Goal: Task Accomplishment & Management: Use online tool/utility

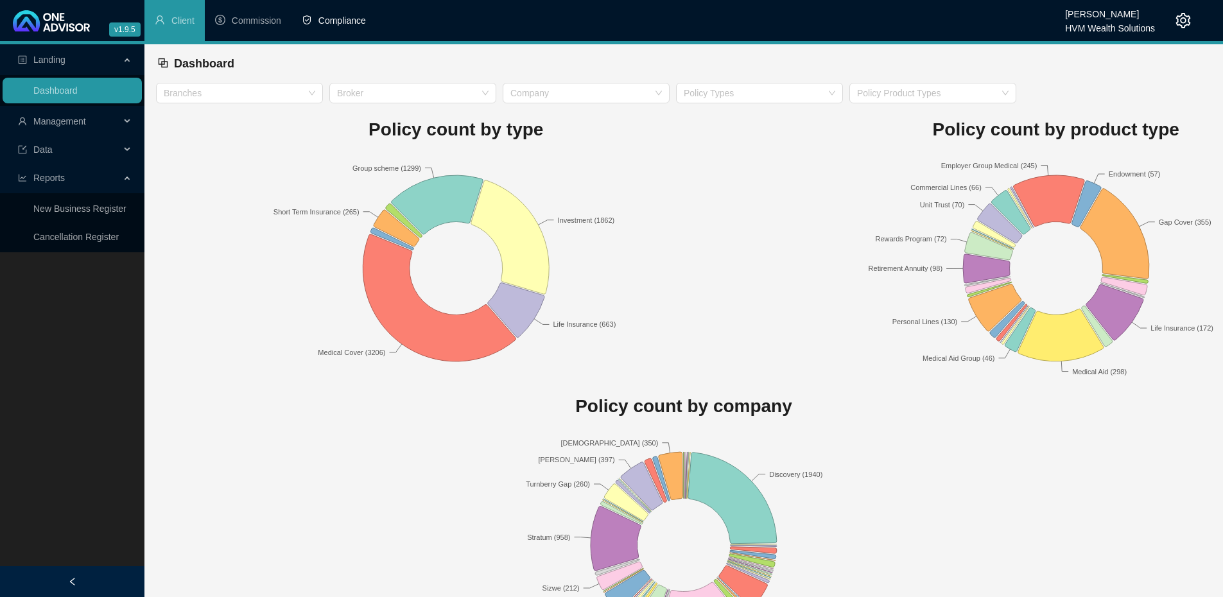
click at [324, 19] on span "Compliance" at bounding box center [342, 20] width 48 height 10
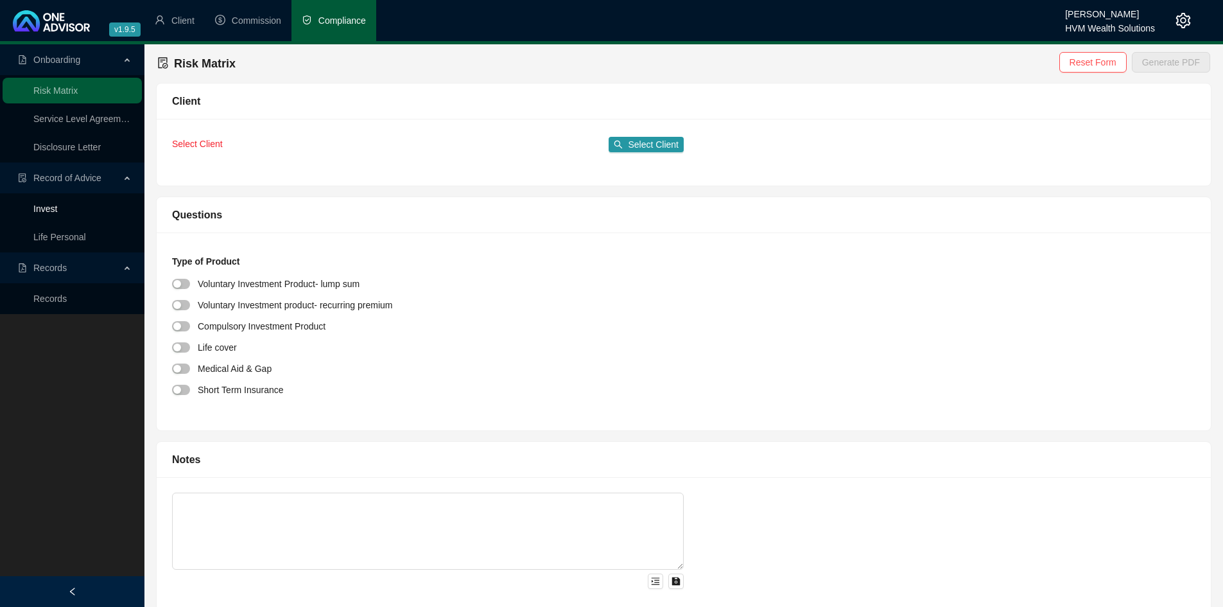
click at [40, 208] on link "Invest" at bounding box center [45, 209] width 24 height 10
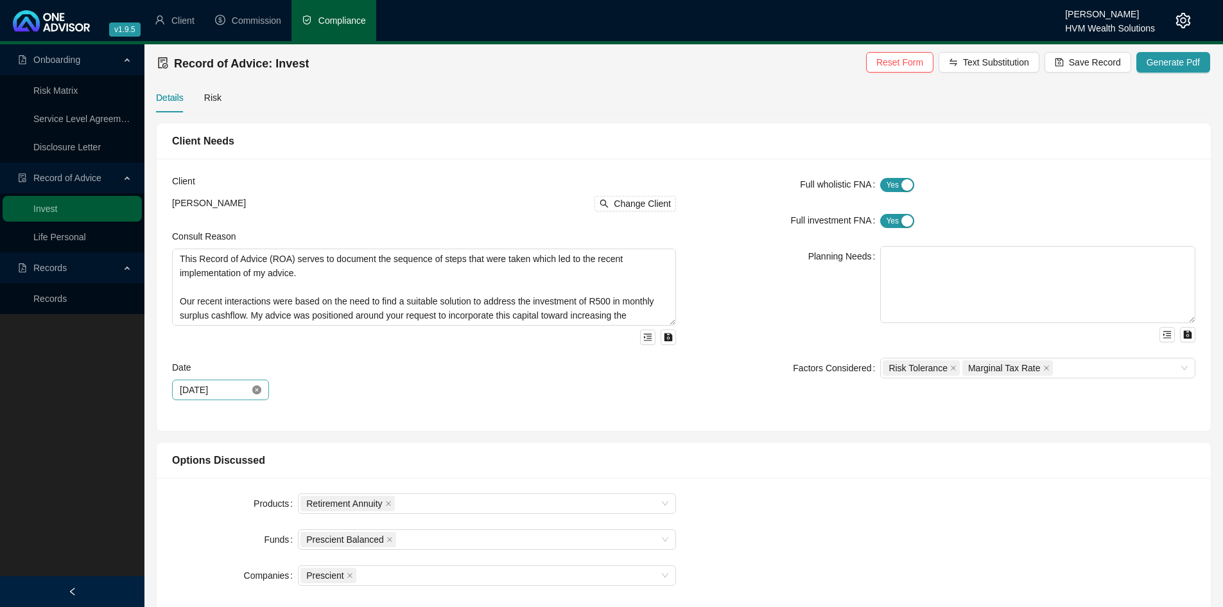
click at [254, 387] on icon "close-circle" at bounding box center [256, 389] width 9 height 9
click at [258, 392] on div at bounding box center [221, 390] width 82 height 14
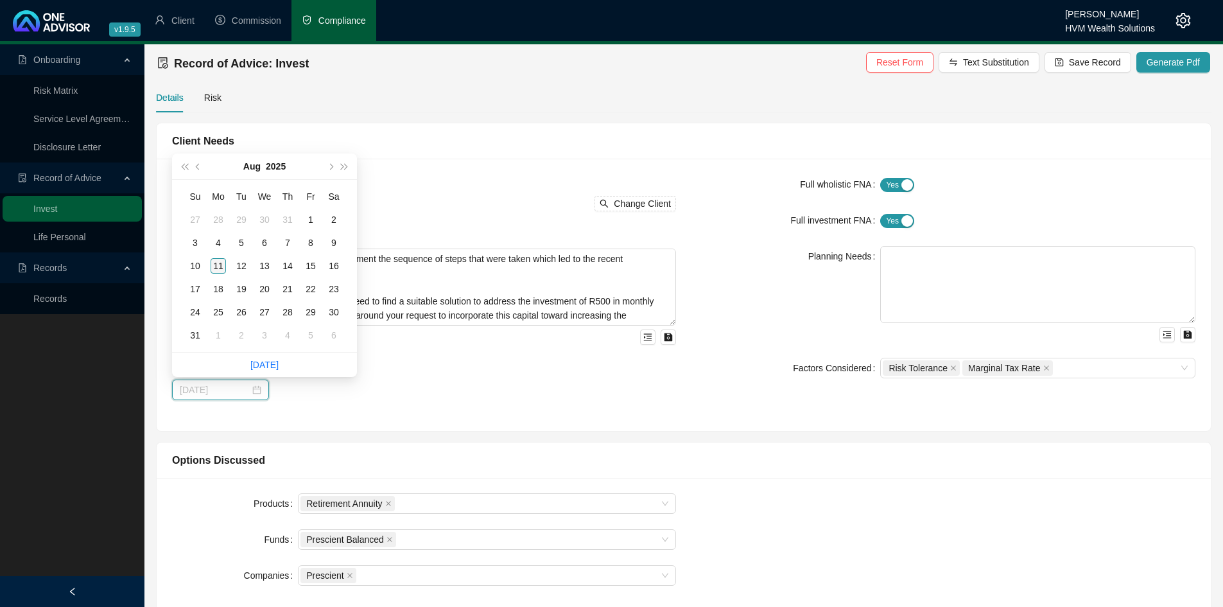
type input "[DATE]"
click at [216, 268] on div "11" at bounding box center [218, 265] width 15 height 15
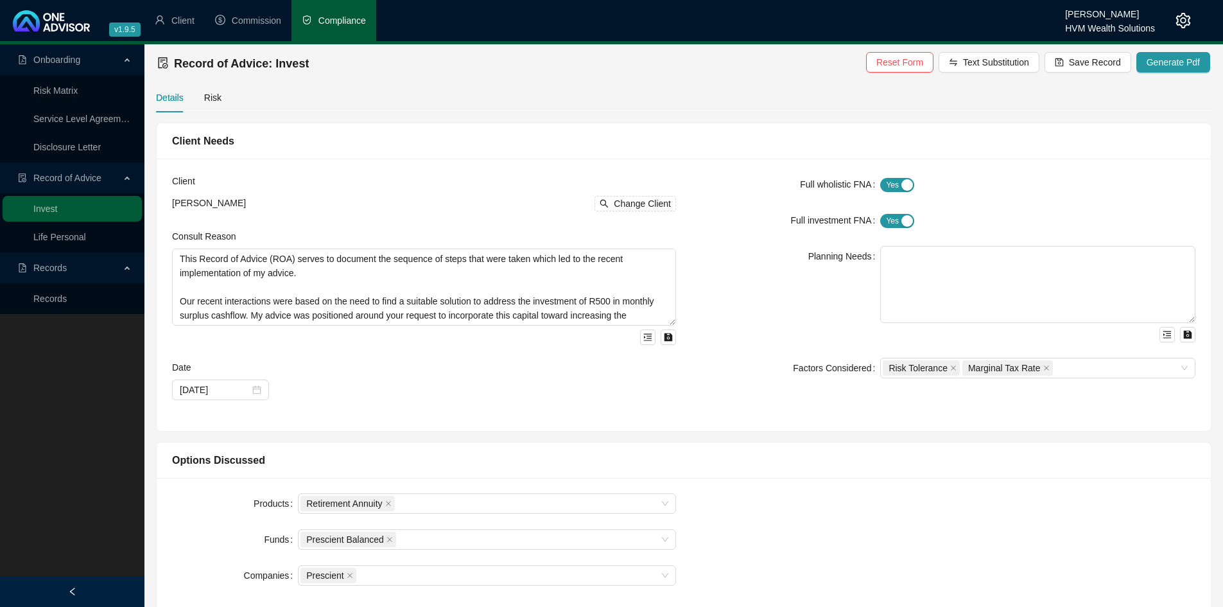
click at [378, 372] on div "Date" at bounding box center [424, 369] width 504 height 19
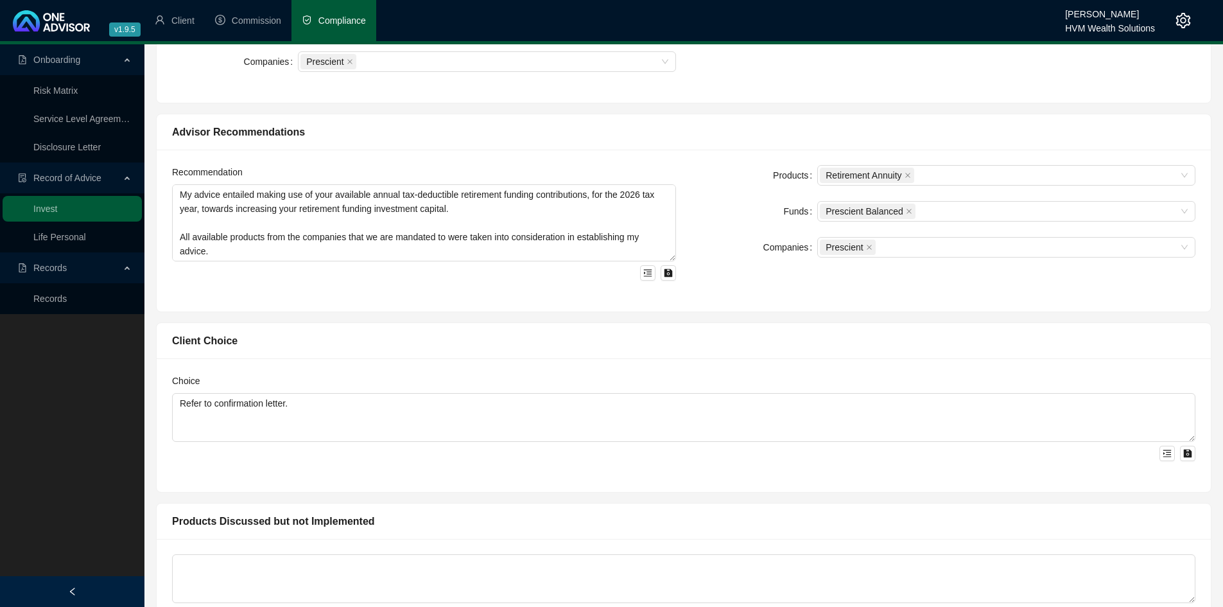
scroll to position [874, 0]
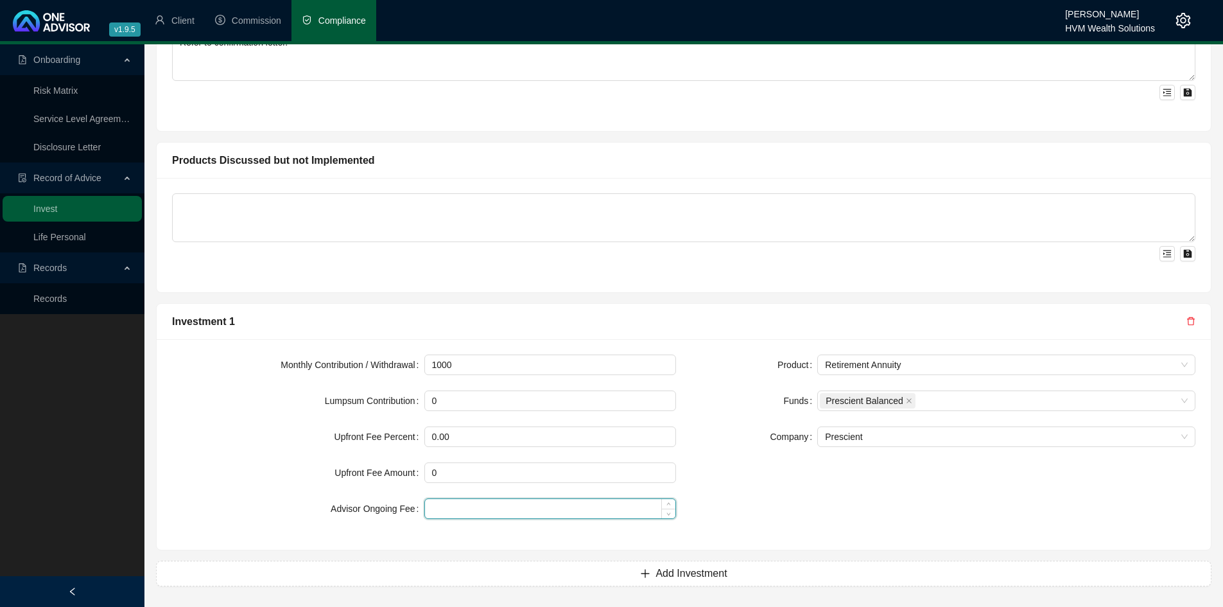
click at [469, 509] on input at bounding box center [550, 508] width 251 height 19
type input "0.50"
click at [740, 448] on div "Product Retirement Annuity Funds Prescient Balanced Company Prescient" at bounding box center [943, 444] width 519 height 180
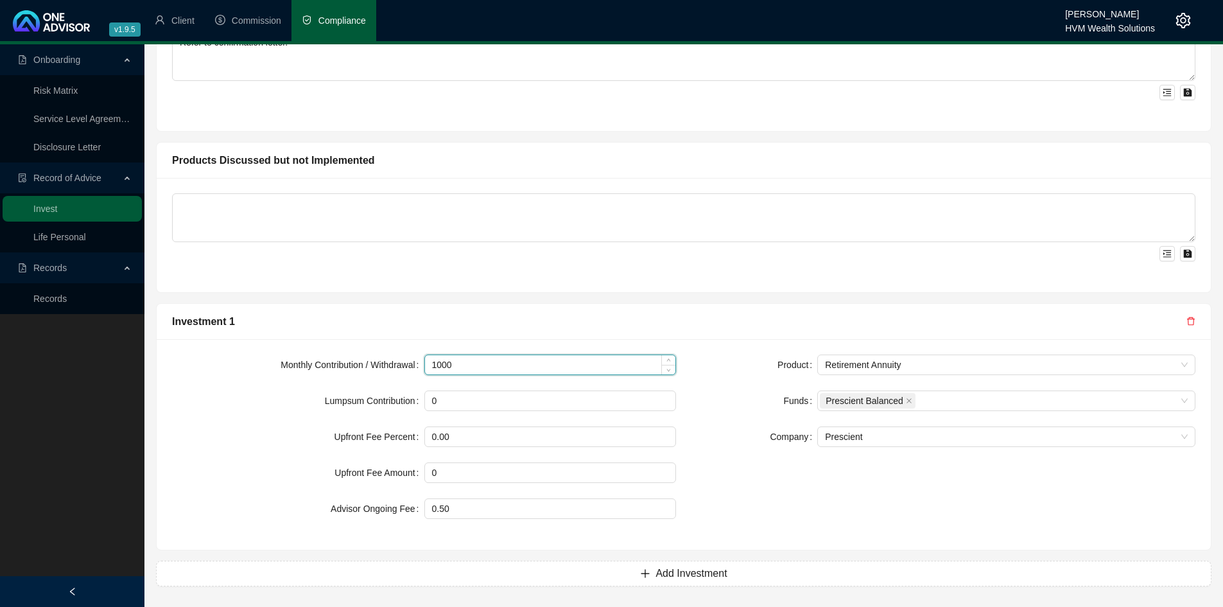
click at [500, 367] on input "1000" at bounding box center [550, 364] width 251 height 19
click at [521, 392] on input "0" at bounding box center [550, 400] width 251 height 19
click at [763, 430] on div "Company" at bounding box center [754, 436] width 126 height 21
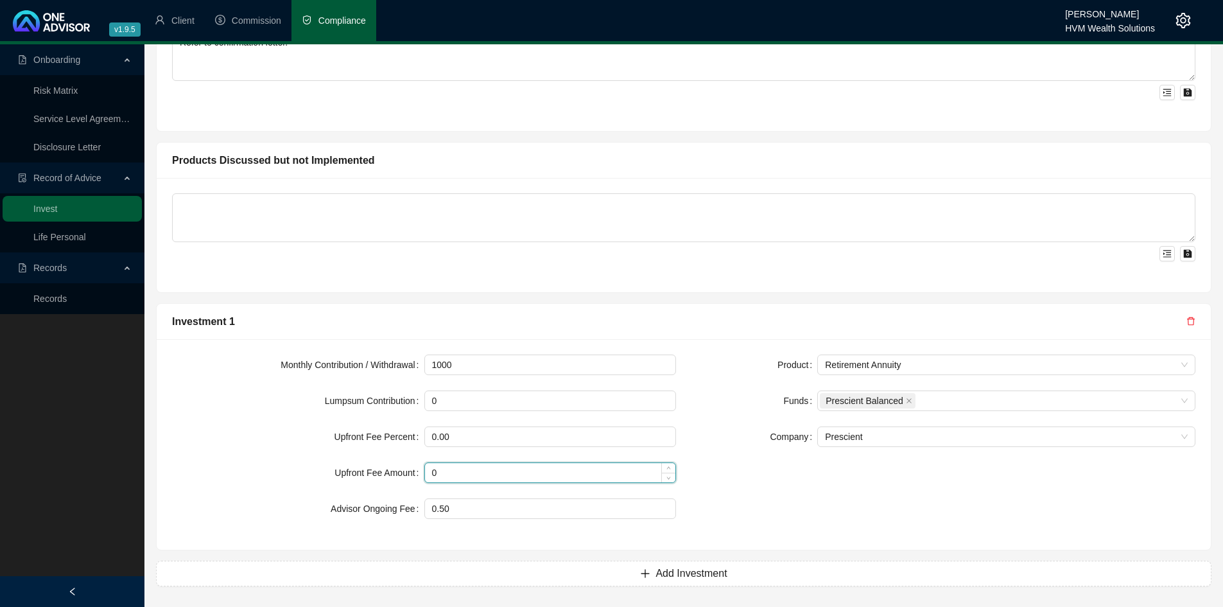
click at [637, 473] on input "0" at bounding box center [550, 472] width 251 height 19
click at [851, 484] on div "Product Retirement Annuity Funds Prescient Balanced Company Prescient" at bounding box center [943, 444] width 519 height 180
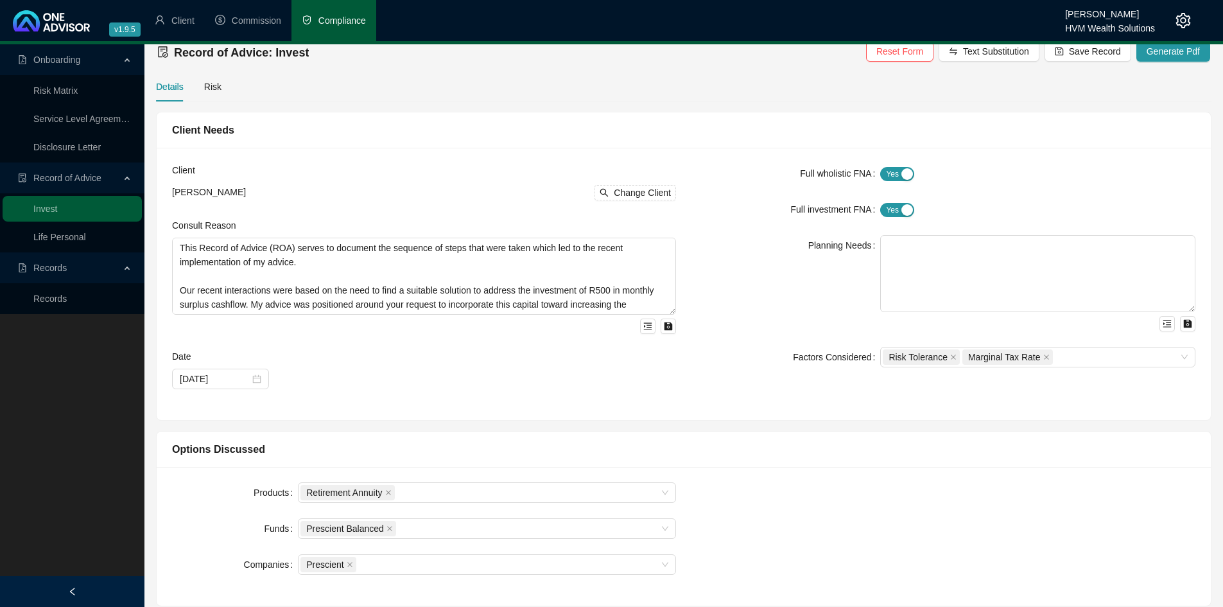
scroll to position [0, 0]
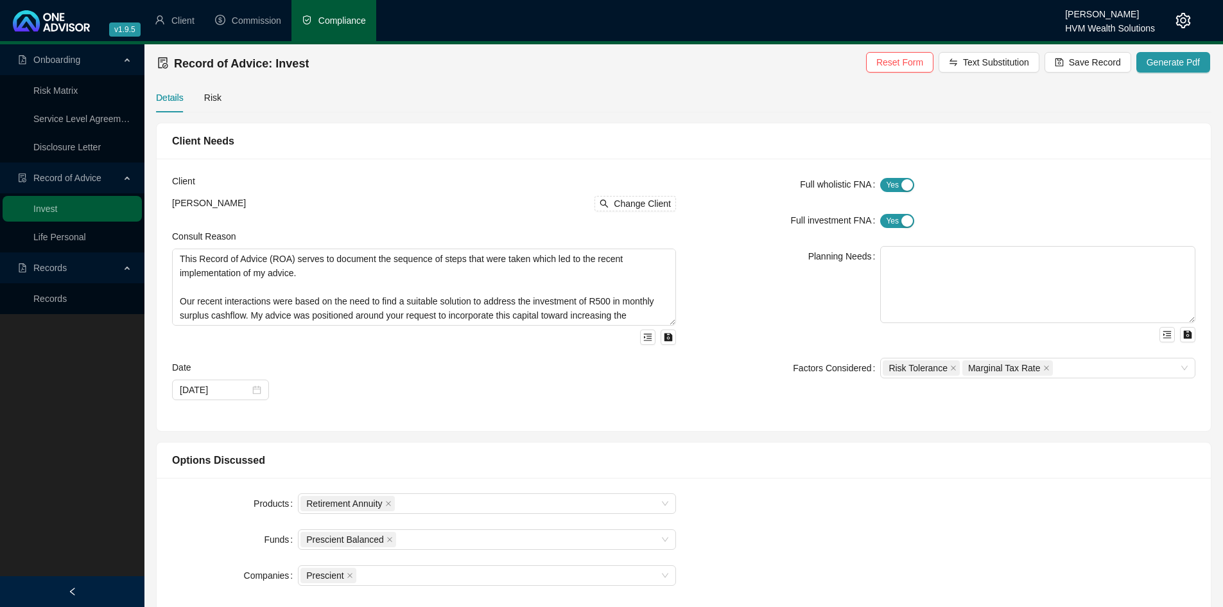
click at [200, 94] on div "Details Risk" at bounding box center [188, 98] width 65 height 30
click at [209, 96] on div "Risk" at bounding box center [212, 98] width 17 height 14
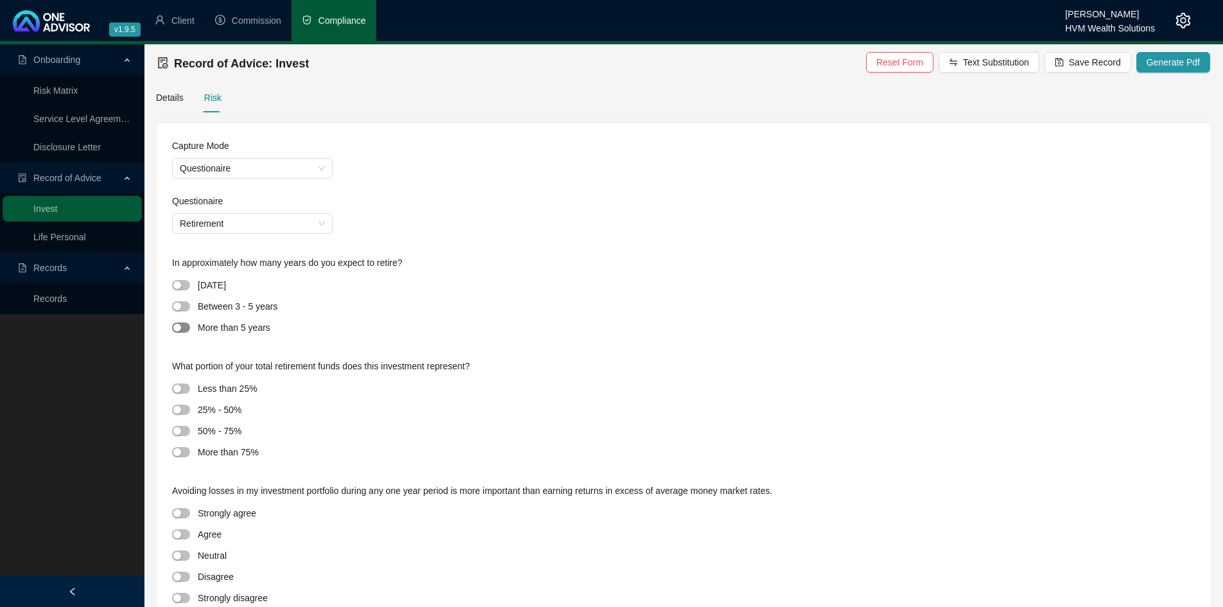
click at [181, 327] on div "button" at bounding box center [177, 328] width 8 height 8
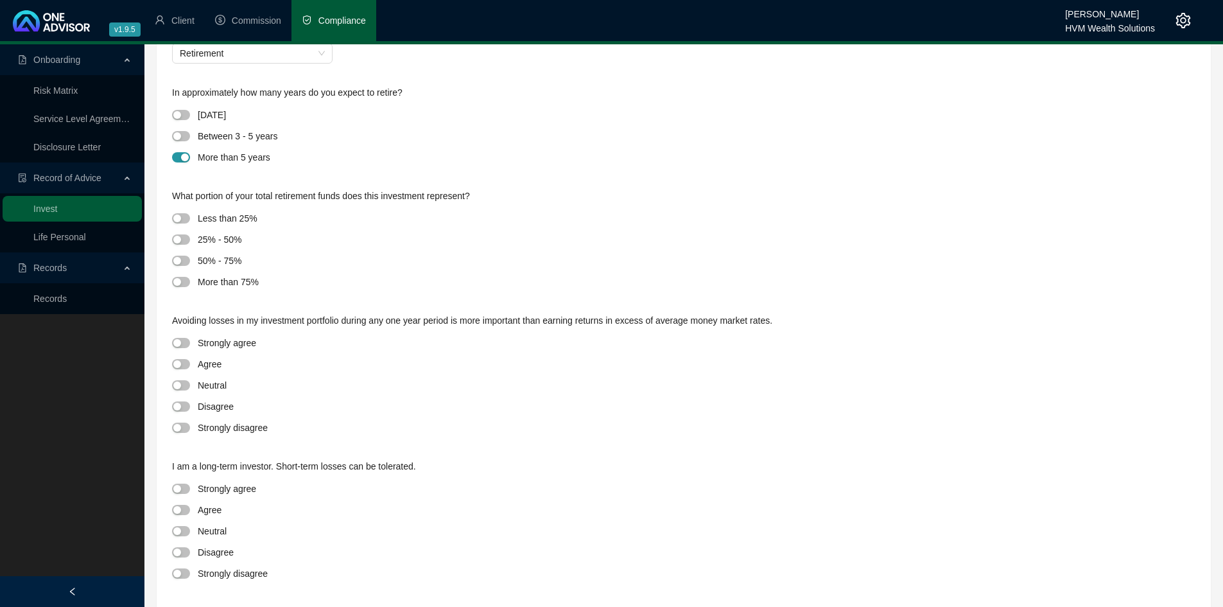
scroll to position [193, 0]
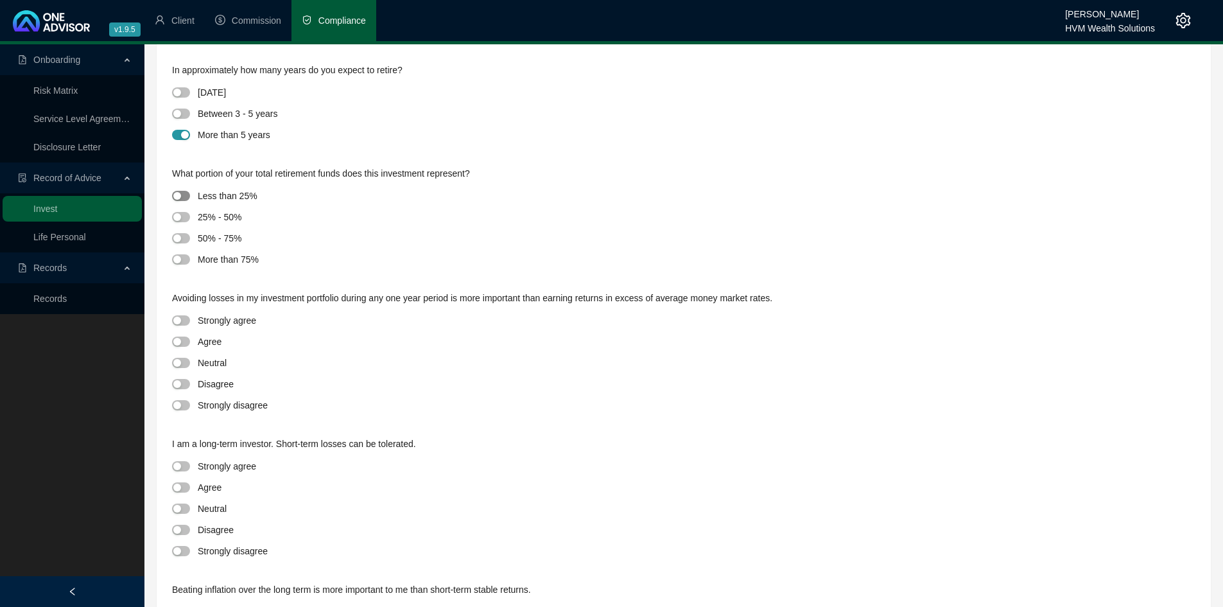
click at [184, 193] on span "button" at bounding box center [181, 196] width 18 height 10
click at [175, 367] on span "button" at bounding box center [181, 363] width 18 height 10
click at [184, 509] on span "button" at bounding box center [181, 508] width 18 height 10
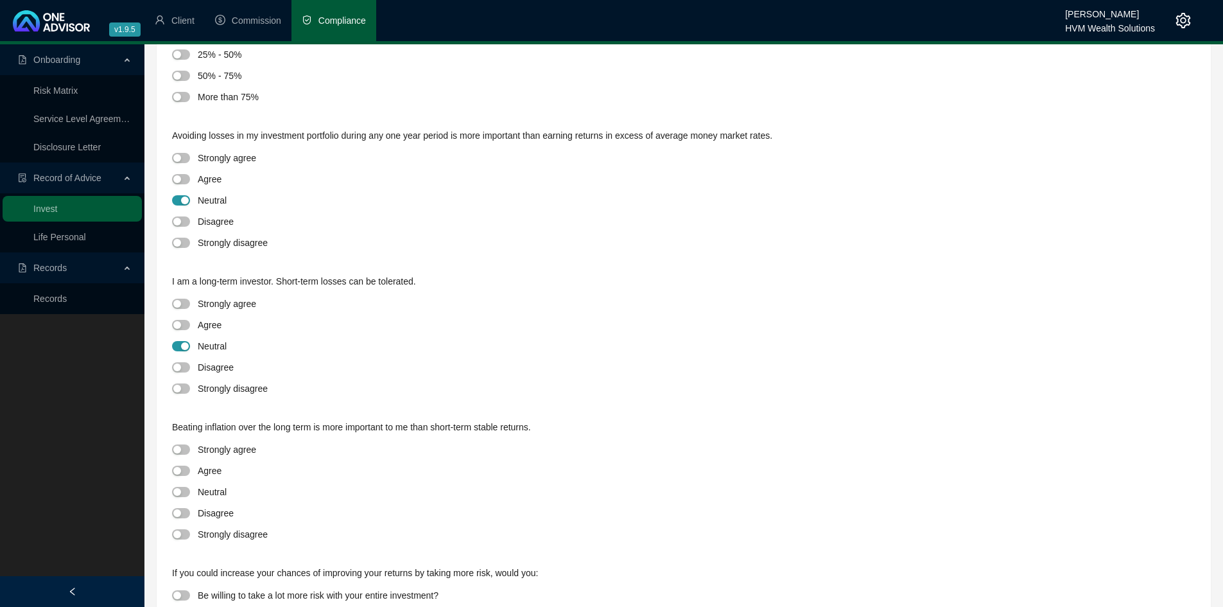
scroll to position [449, 0]
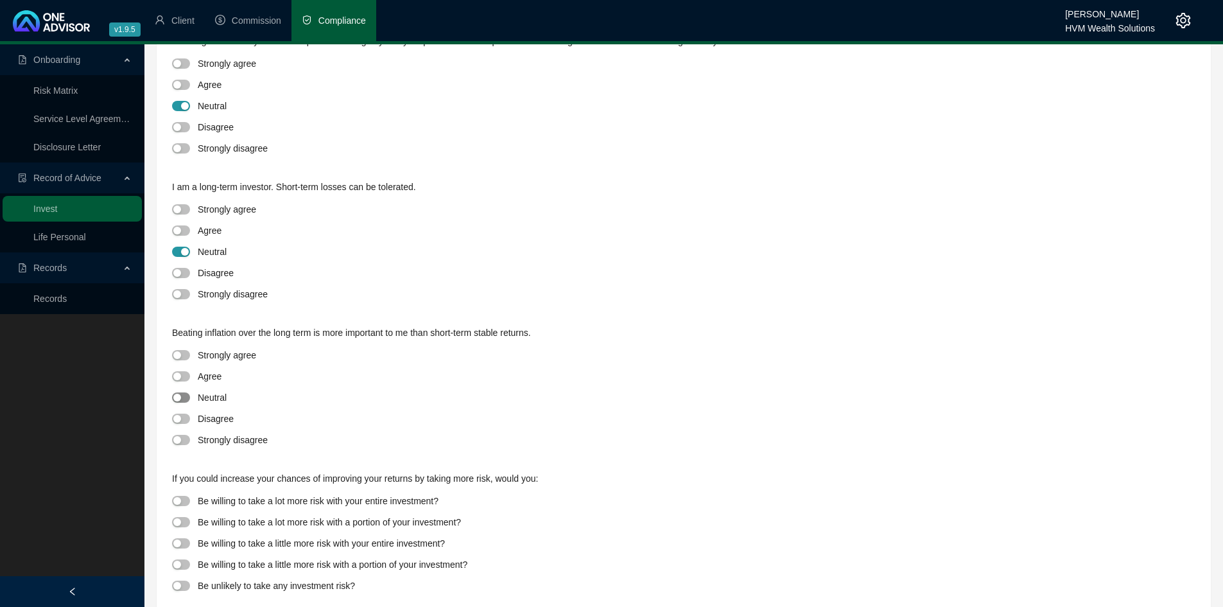
click at [182, 396] on button "button" at bounding box center [181, 397] width 18 height 10
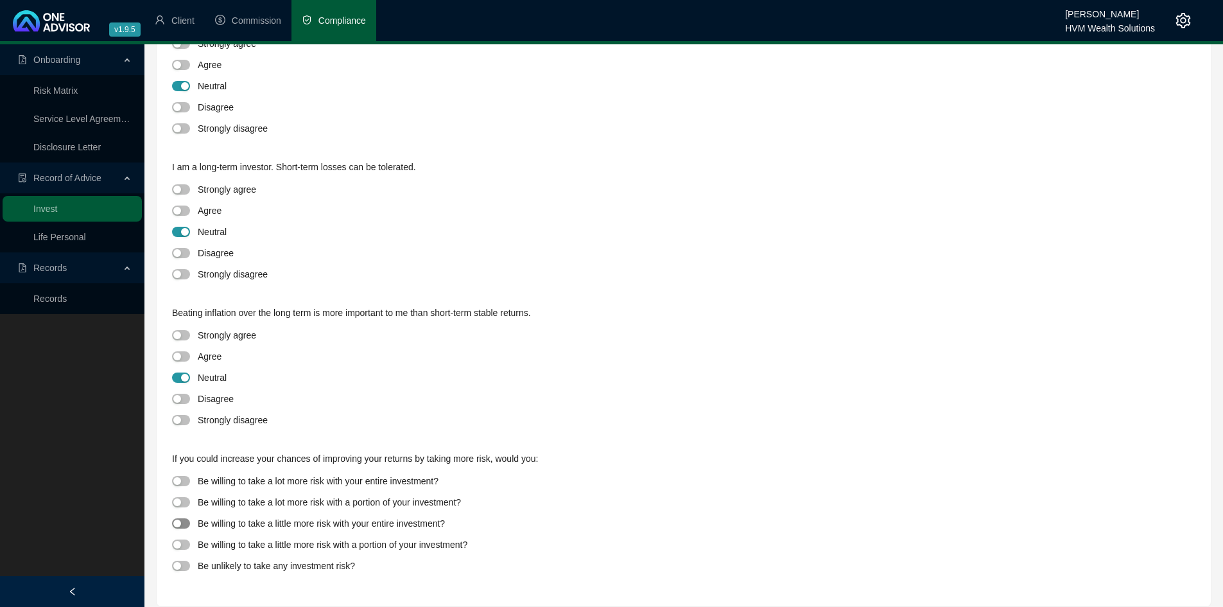
click at [182, 523] on span "button" at bounding box center [181, 523] width 18 height 10
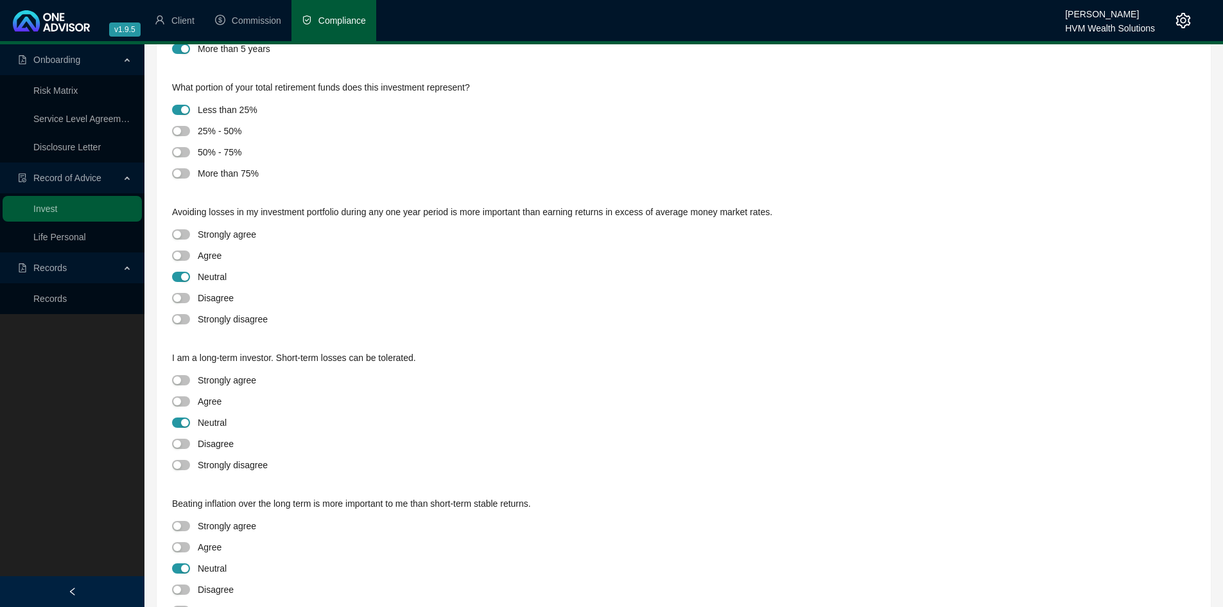
scroll to position [0, 0]
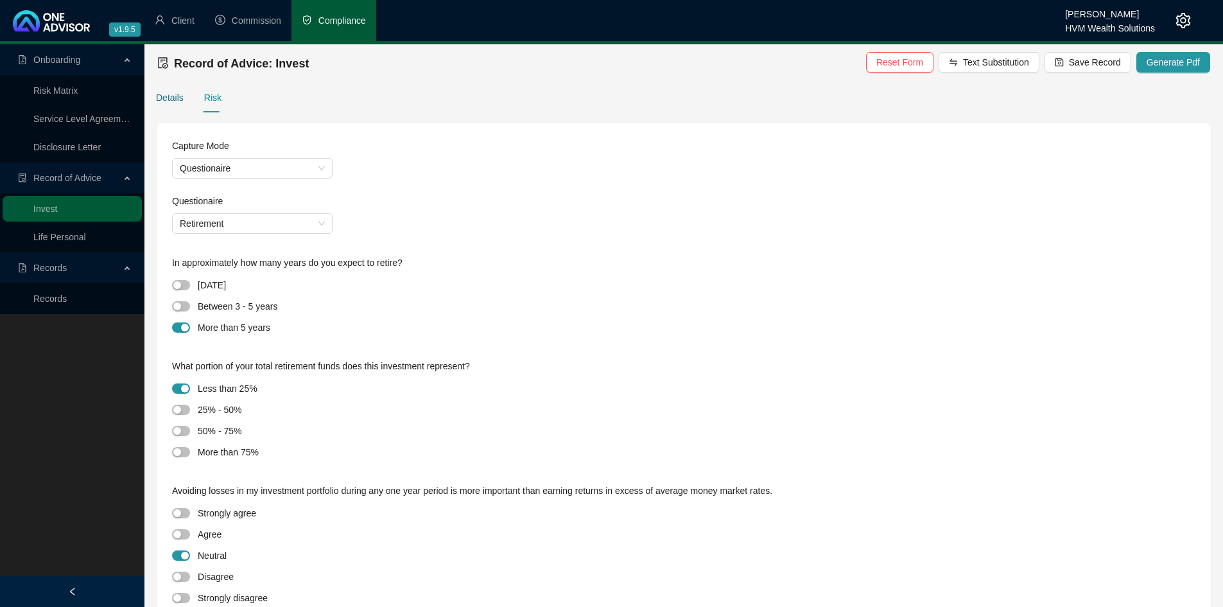
click at [178, 96] on div "Details" at bounding box center [170, 98] width 28 height 14
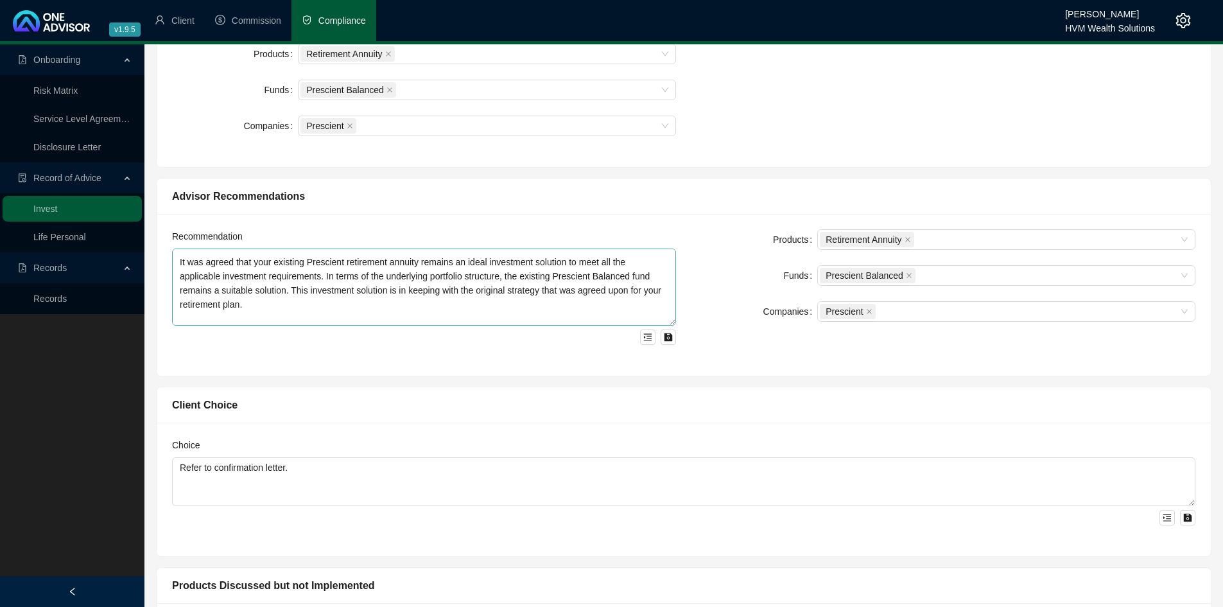
scroll to position [99, 0]
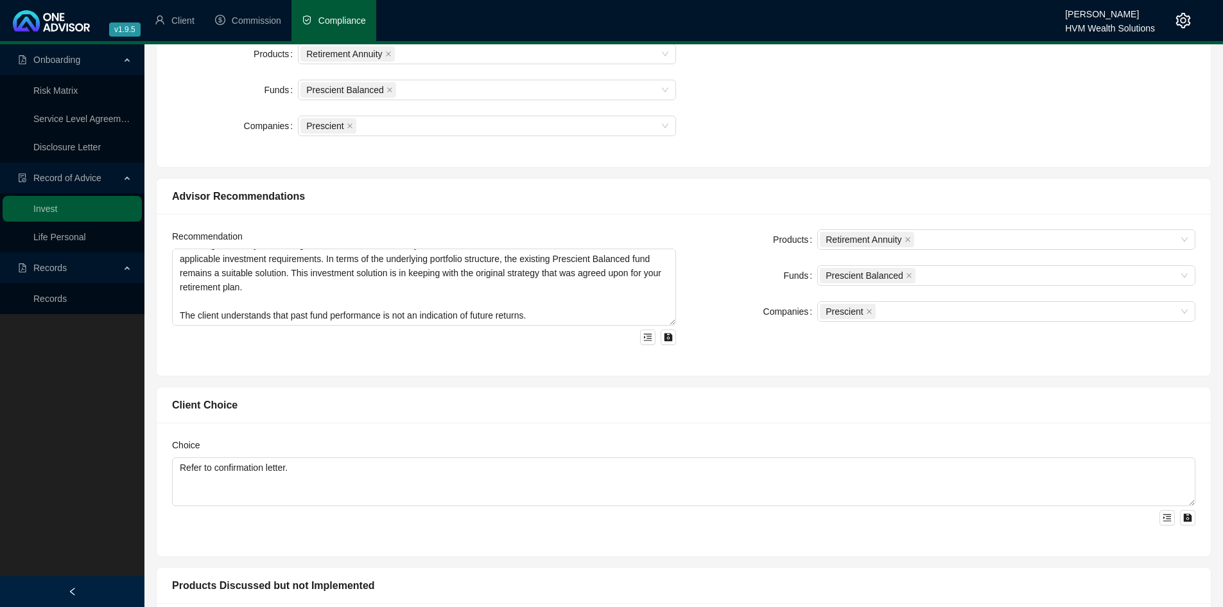
click at [489, 333] on div at bounding box center [424, 335] width 504 height 19
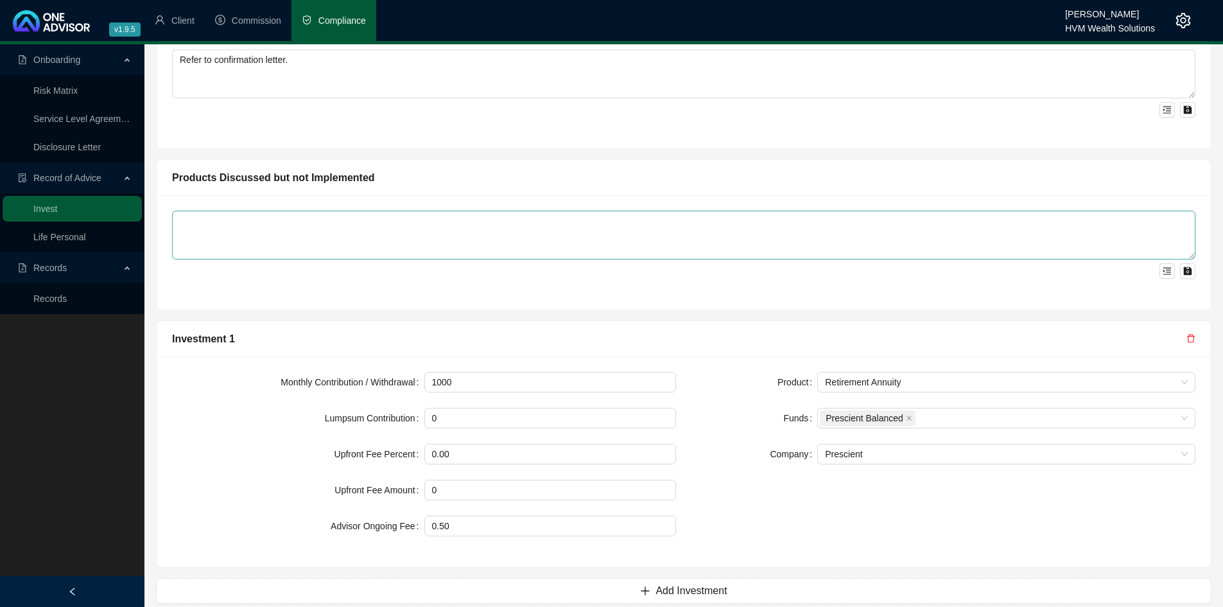
scroll to position [874, 0]
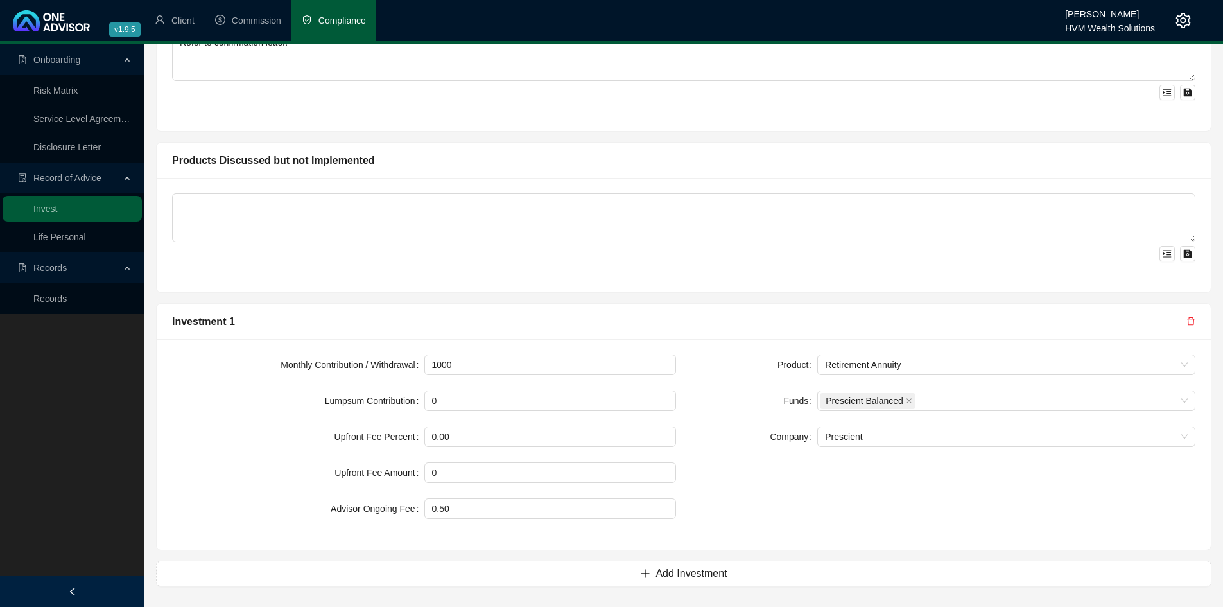
click at [703, 372] on div "Product" at bounding box center [754, 364] width 126 height 21
click at [828, 451] on div "Product Retirement Annuity Funds Prescient Balanced Company Prescient" at bounding box center [943, 444] width 519 height 180
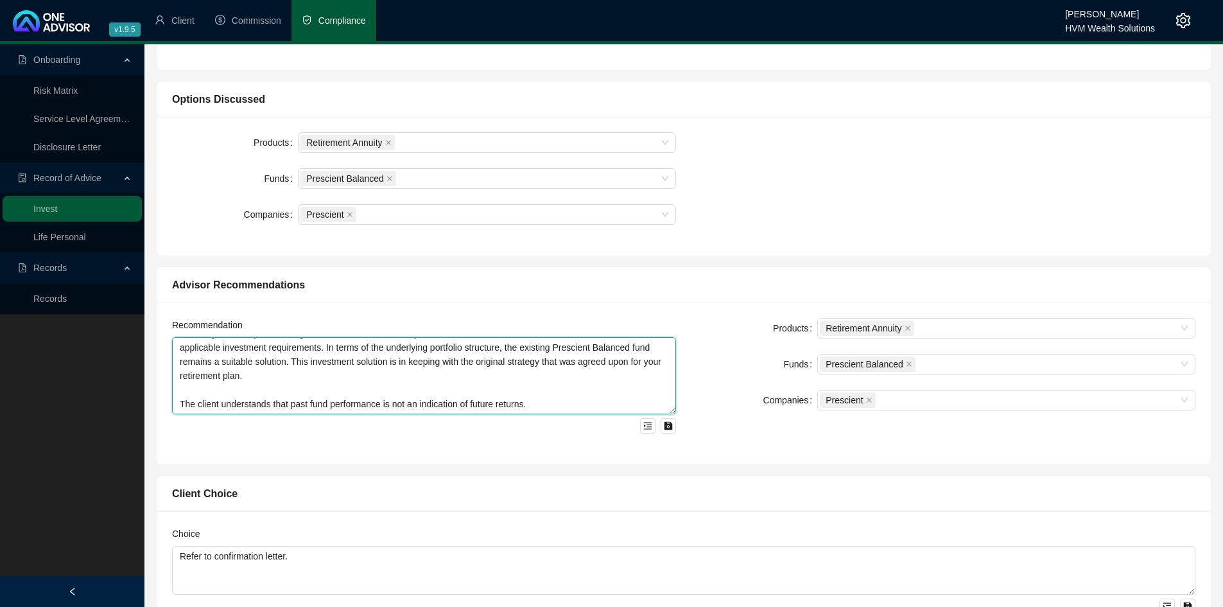
scroll to position [0, 0]
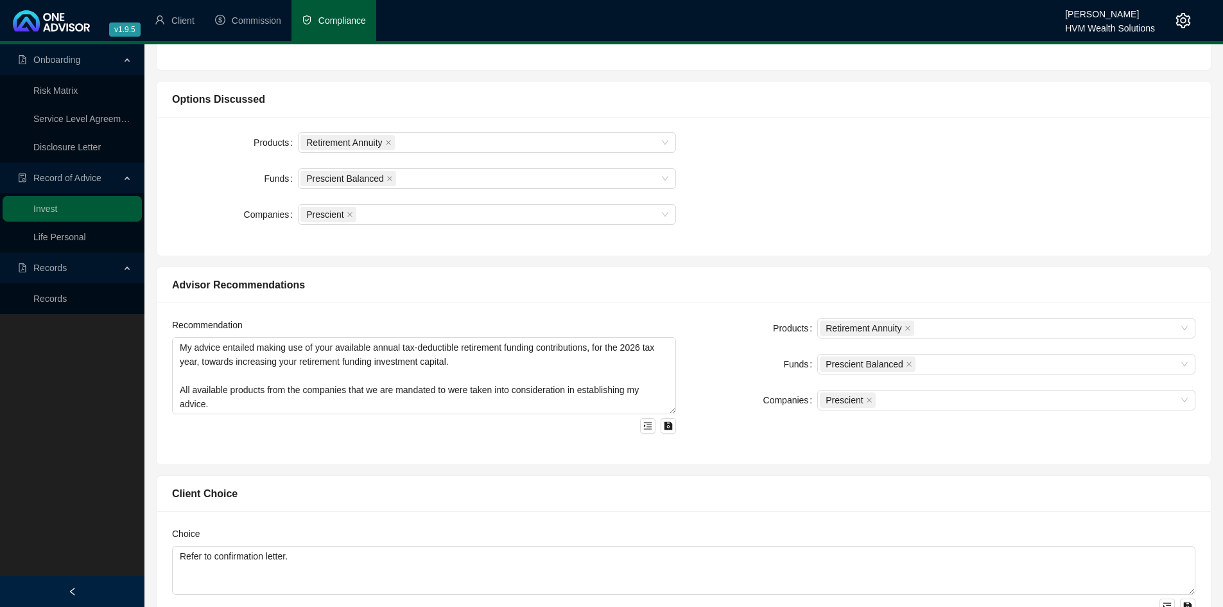
click at [724, 336] on div "Products" at bounding box center [754, 328] width 126 height 21
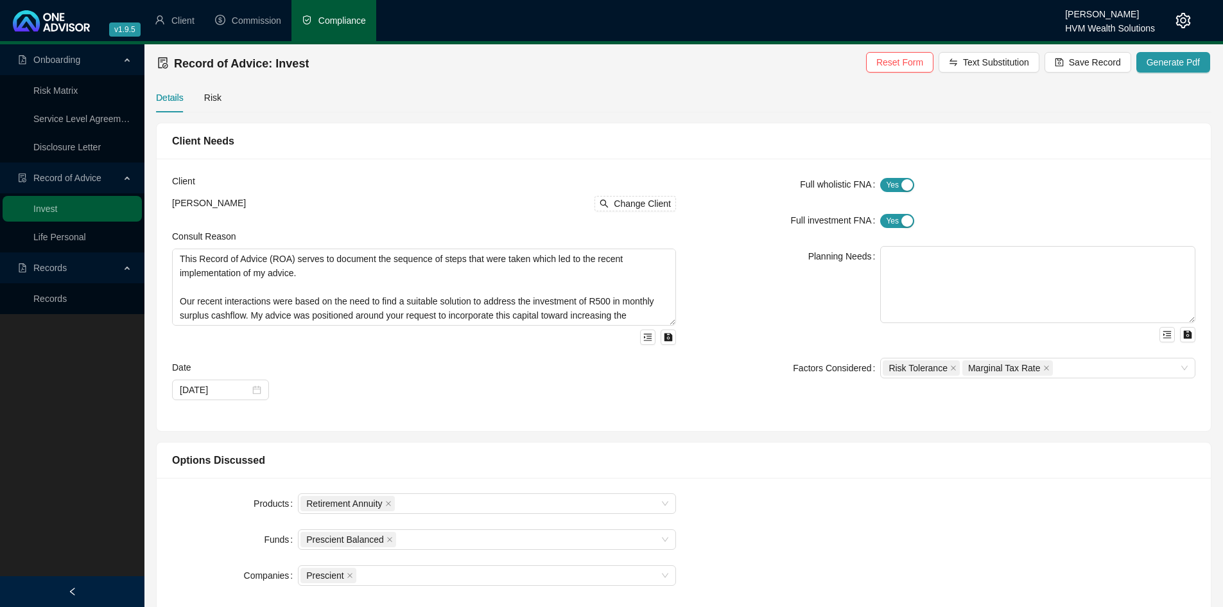
click at [727, 262] on div "Planning Needs" at bounding box center [785, 294] width 189 height 96
click at [198, 96] on div "Details Risk" at bounding box center [188, 98] width 65 height 30
click at [1178, 61] on span "Generate Pdf" at bounding box center [1173, 62] width 53 height 14
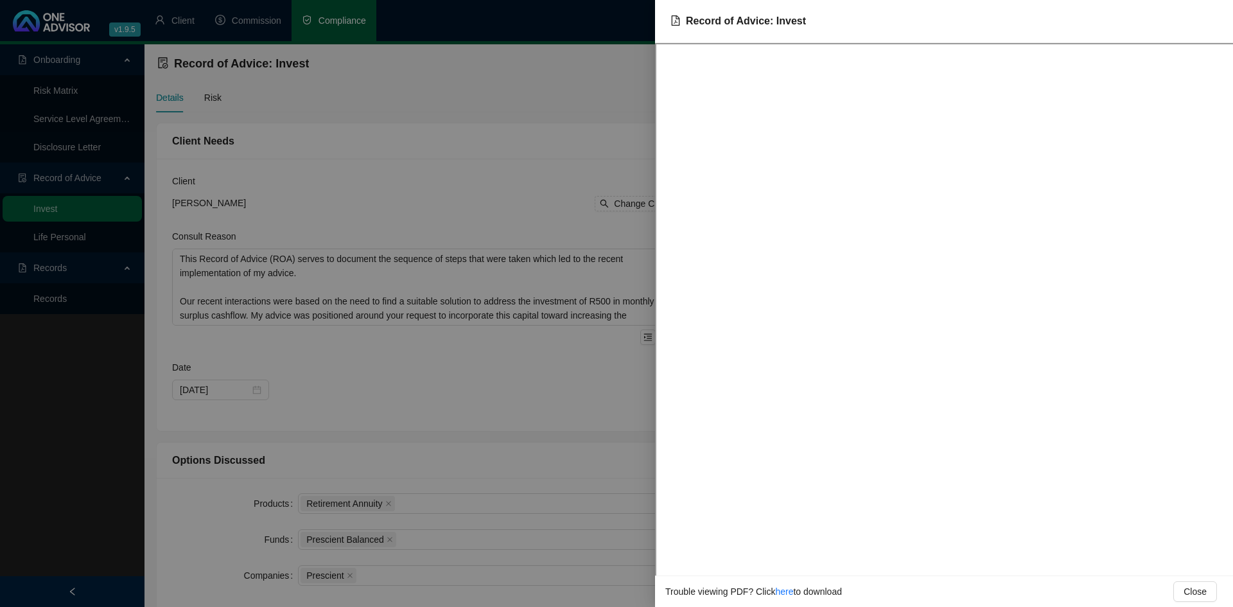
click at [523, 316] on div at bounding box center [616, 303] width 1233 height 607
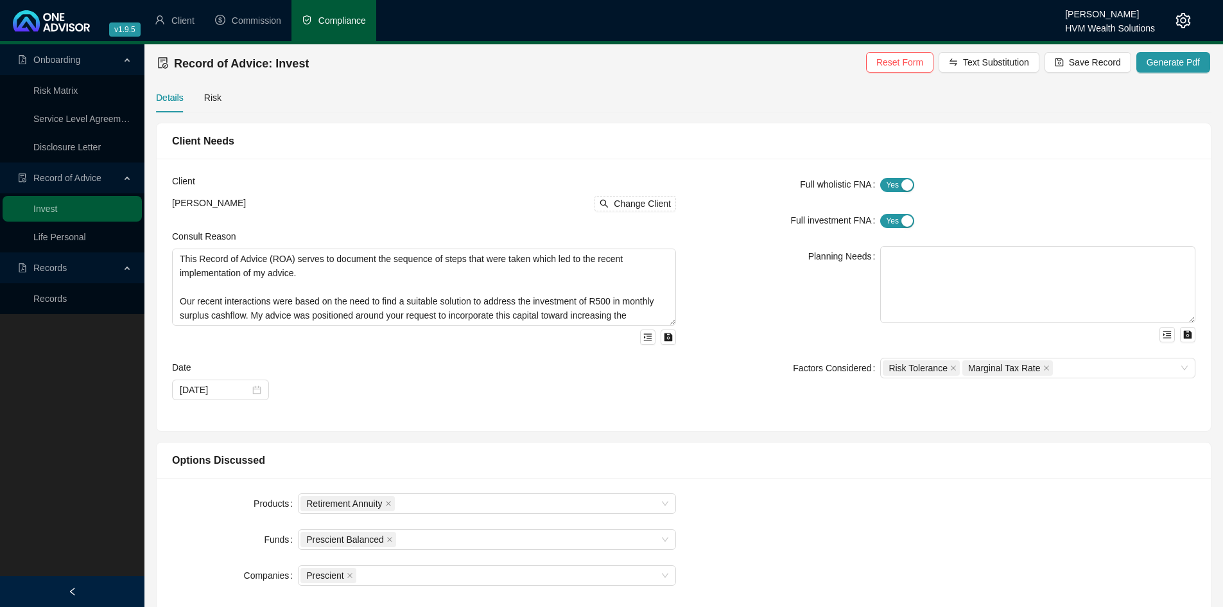
click at [765, 376] on div "Factors Considered" at bounding box center [785, 368] width 189 height 21
